Goal: Transaction & Acquisition: Purchase product/service

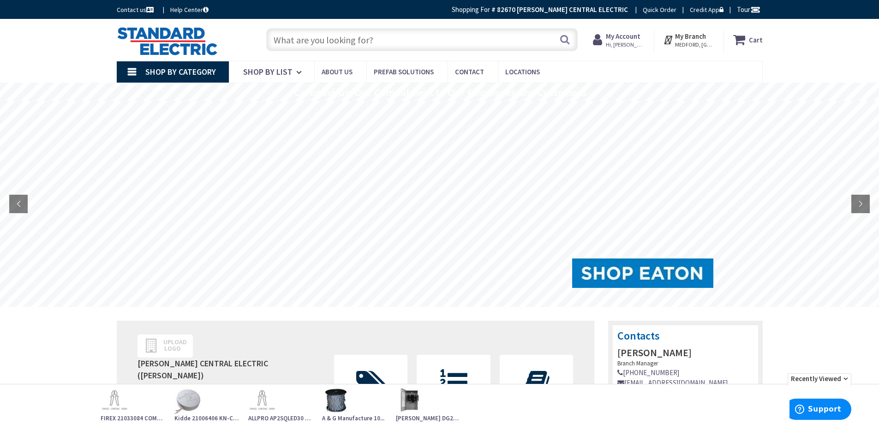
click at [695, 38] on strong "My Branch" at bounding box center [690, 36] width 31 height 9
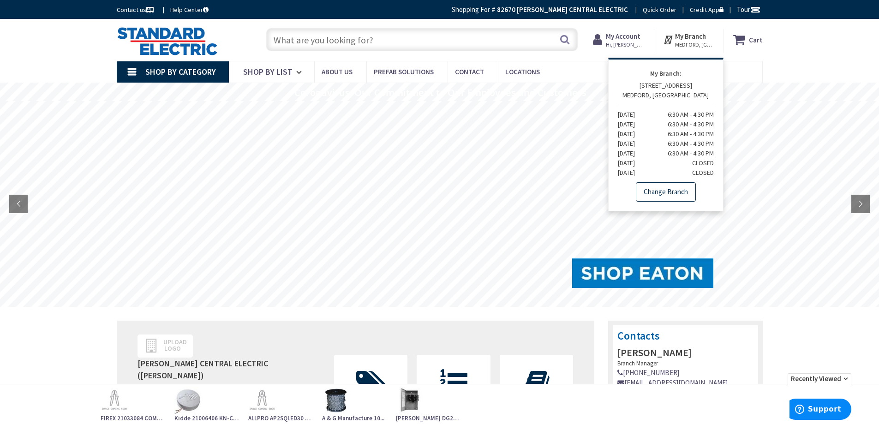
click at [660, 195] on link "Change Branch" at bounding box center [666, 191] width 60 height 19
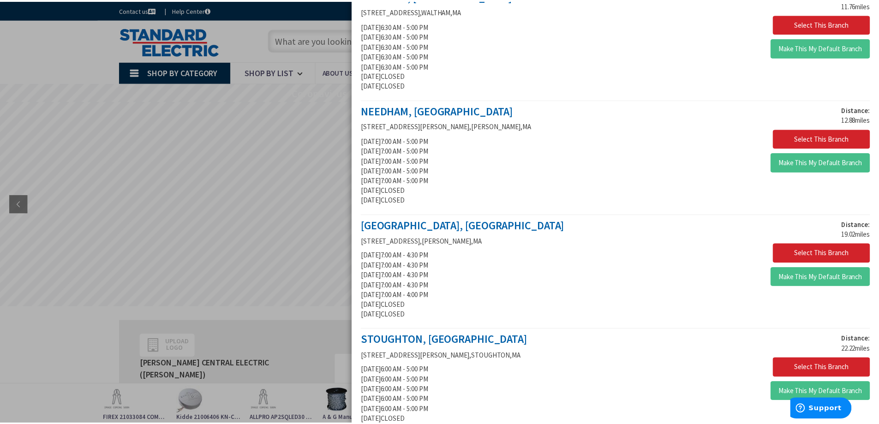
scroll to position [554, 0]
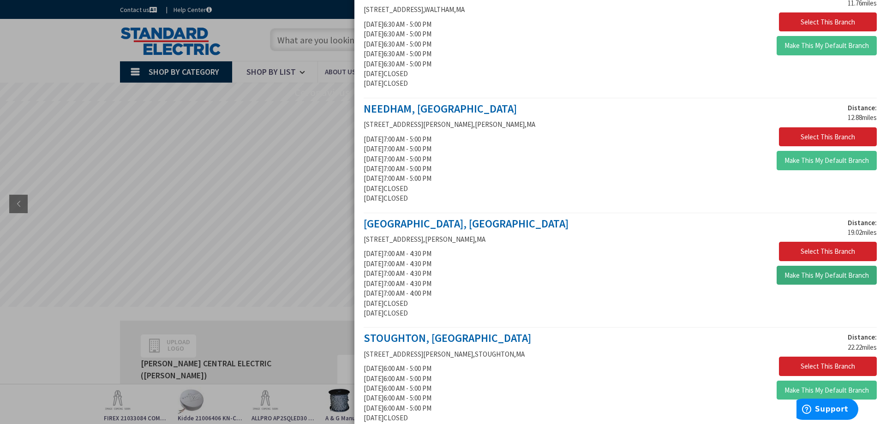
click at [834, 275] on button "Make This My Default Branch" at bounding box center [827, 275] width 100 height 19
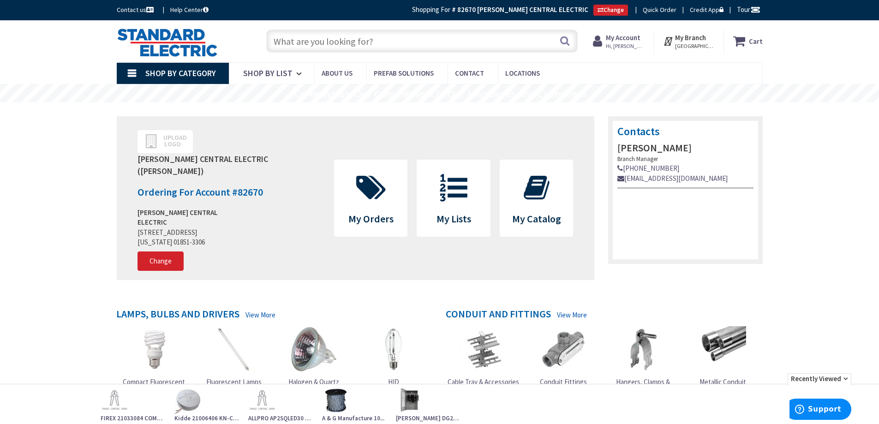
click at [283, 39] on input "text" at bounding box center [421, 41] width 311 height 23
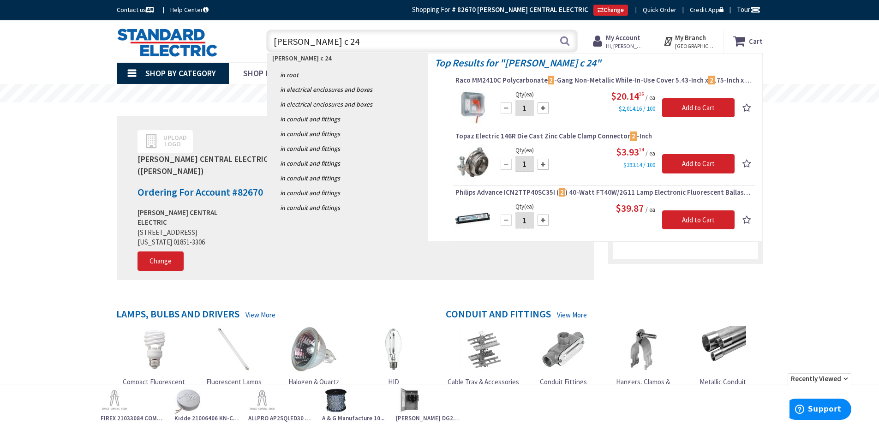
click at [322, 43] on input "buchanan c 24" at bounding box center [421, 41] width 311 height 23
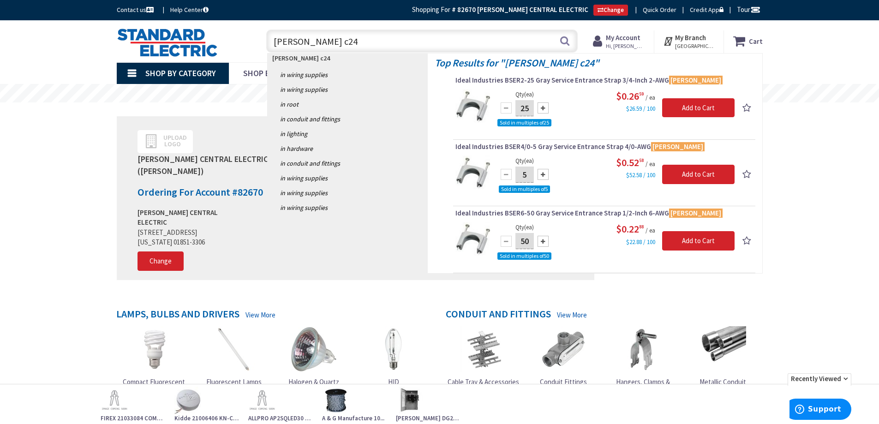
click at [350, 36] on input "buchanan c24" at bounding box center [421, 41] width 311 height 23
type input "b"
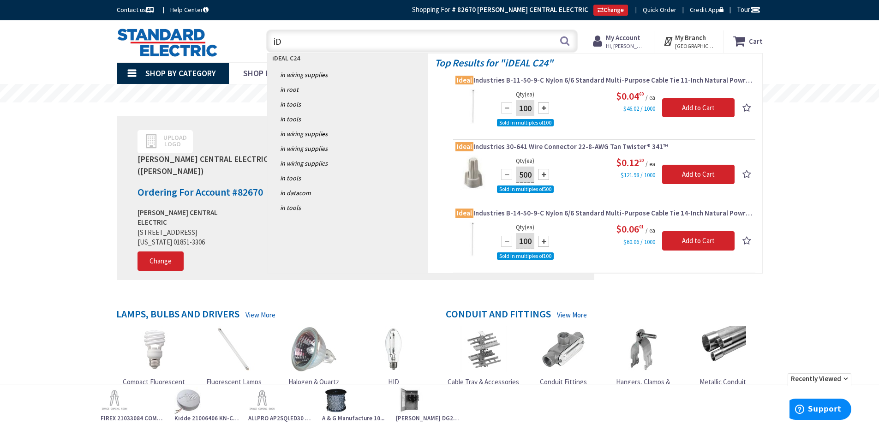
type input "i"
type input "IDEAL C24"
